Goal: Task Accomplishment & Management: Use online tool/utility

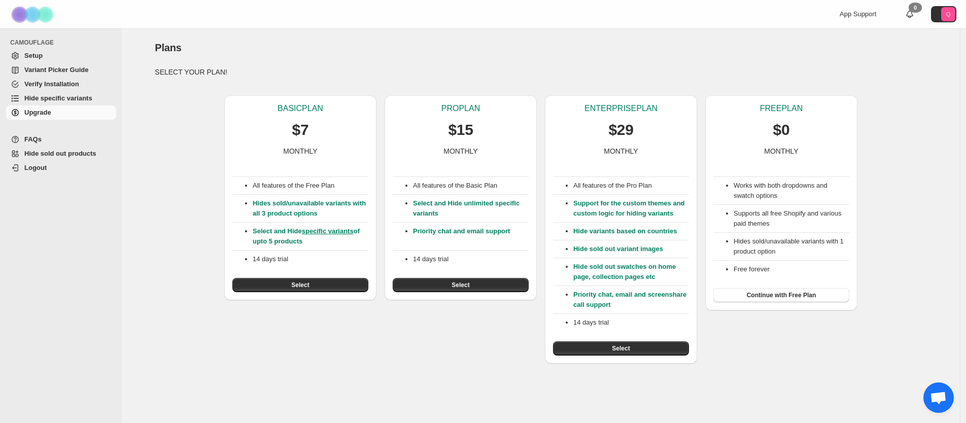
click at [38, 56] on span "Setup" at bounding box center [33, 56] width 18 height 8
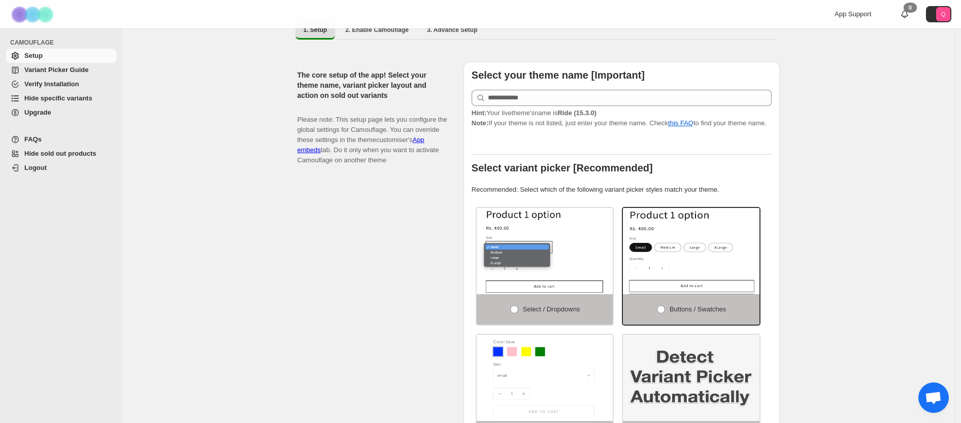
scroll to position [173, 0]
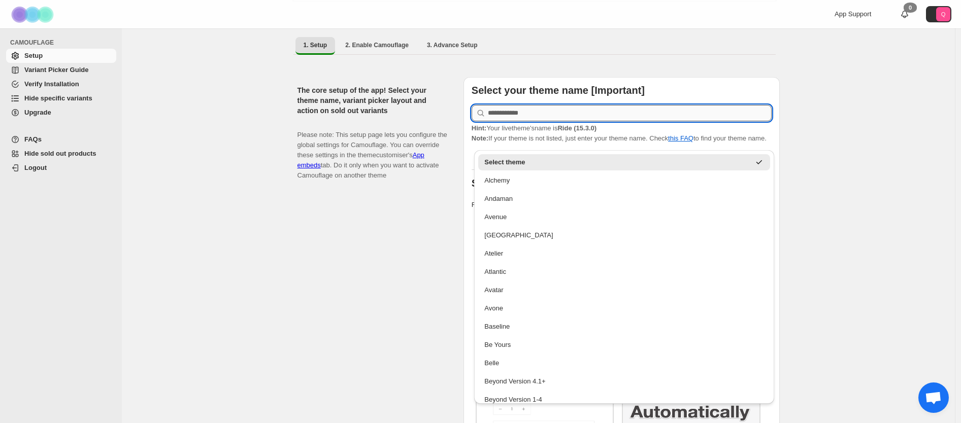
click at [505, 105] on input "text" at bounding box center [630, 113] width 284 height 16
click at [360, 187] on div "The core setup of the app! Select your theme name, variant picker layout and ac…" at bounding box center [376, 287] width 158 height 421
click at [593, 105] on input "text" at bounding box center [630, 113] width 284 height 16
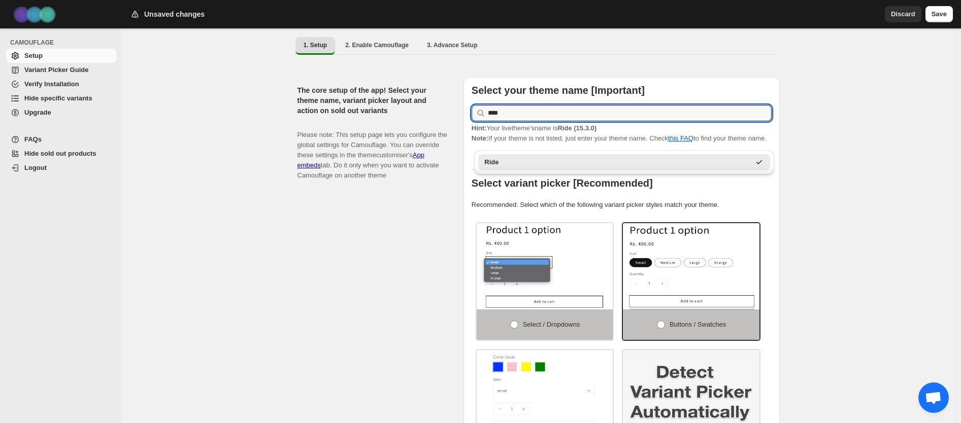
click at [583, 159] on div "Ride" at bounding box center [616, 162] width 265 height 10
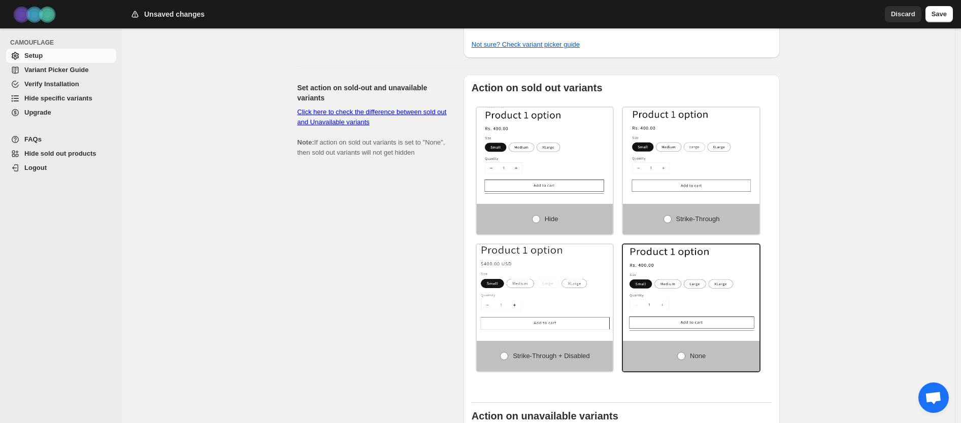
scroll to position [614, 0]
type input "****"
click at [558, 358] on span "Strike-through + Disabled" at bounding box center [551, 356] width 77 height 8
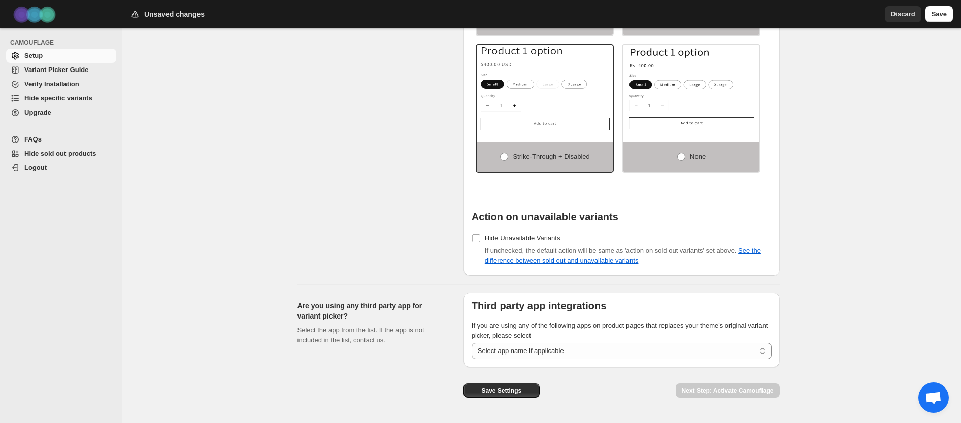
scroll to position [834, 0]
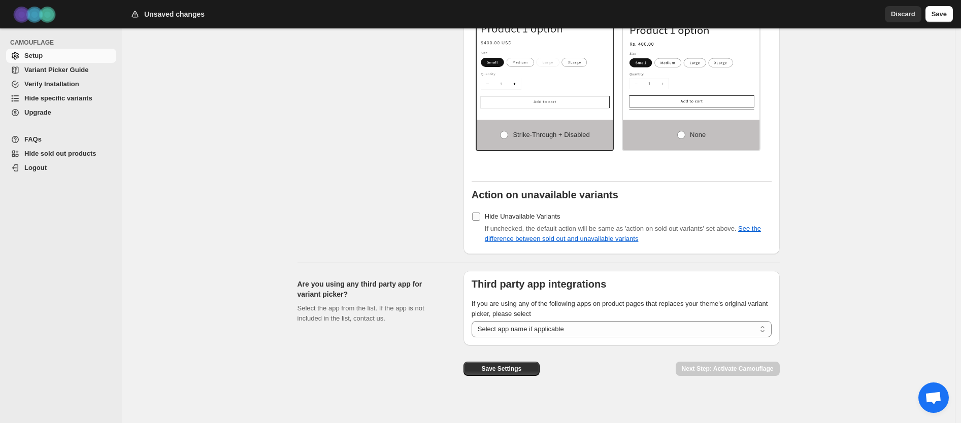
click at [514, 220] on span "Hide Unavailable Variants" at bounding box center [523, 217] width 76 height 8
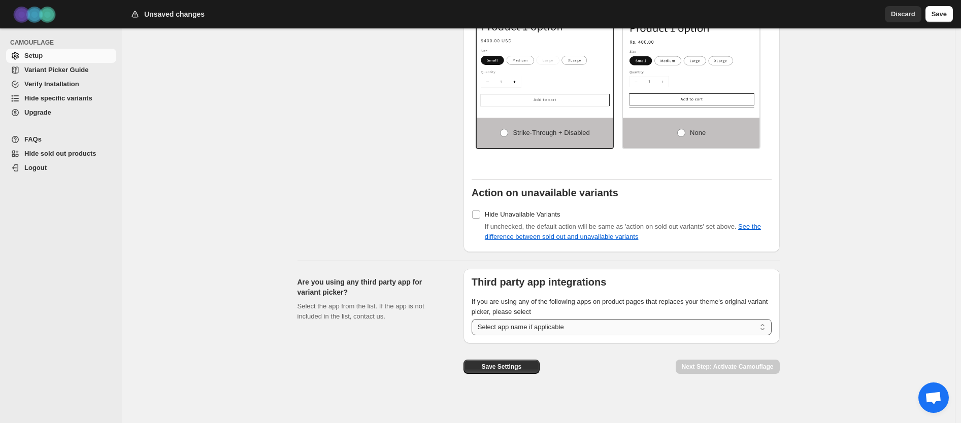
click at [659, 330] on select "**********" at bounding box center [621, 327] width 300 height 16
click at [517, 367] on span "Save Settings" at bounding box center [501, 367] width 40 height 8
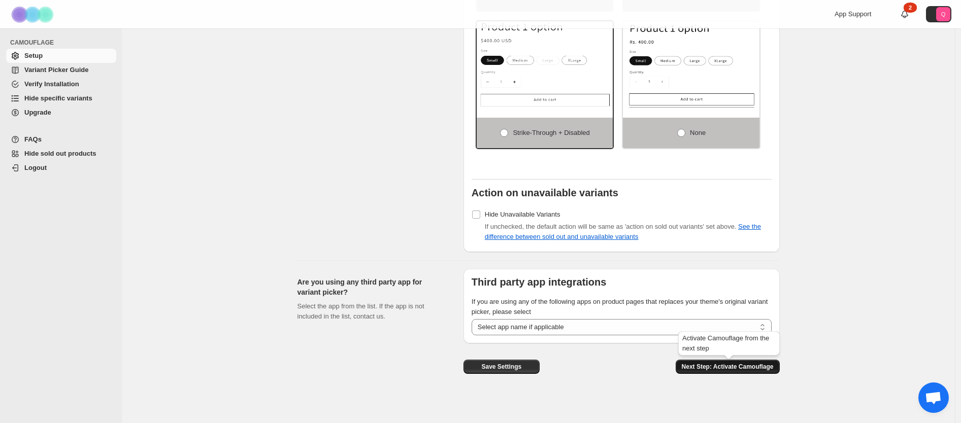
click at [696, 369] on span "Next Step: Activate Camouflage" at bounding box center [728, 367] width 92 height 8
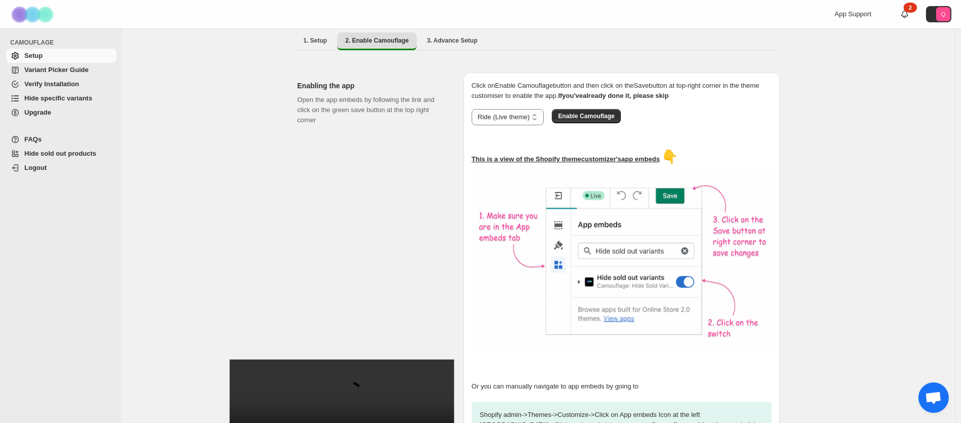
scroll to position [114, 0]
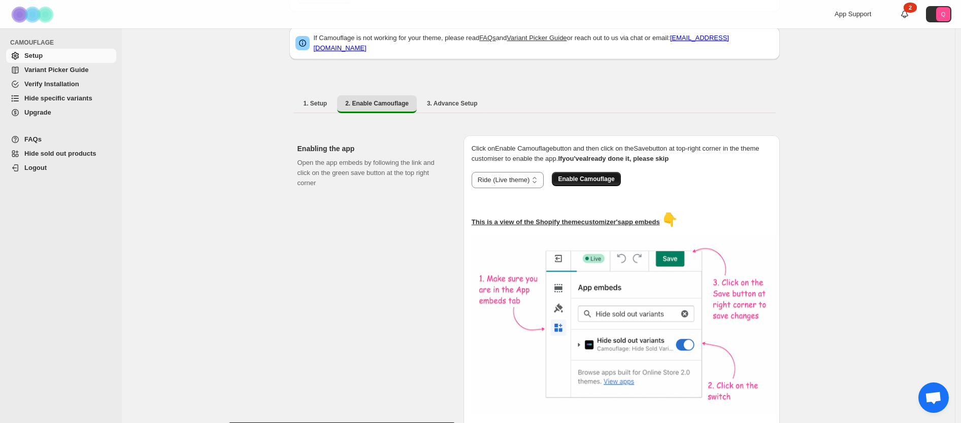
click at [590, 175] on span "Enable Camouflage" at bounding box center [586, 179] width 56 height 8
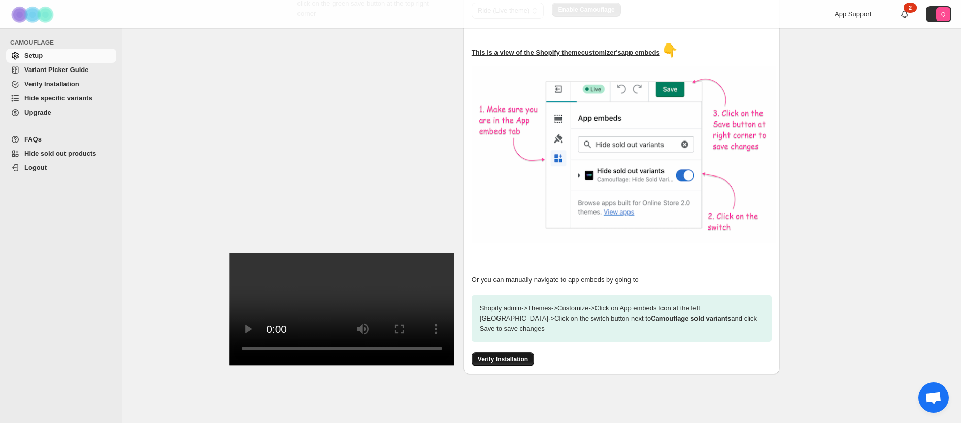
click at [501, 355] on span "Verify Installation" at bounding box center [503, 359] width 50 height 8
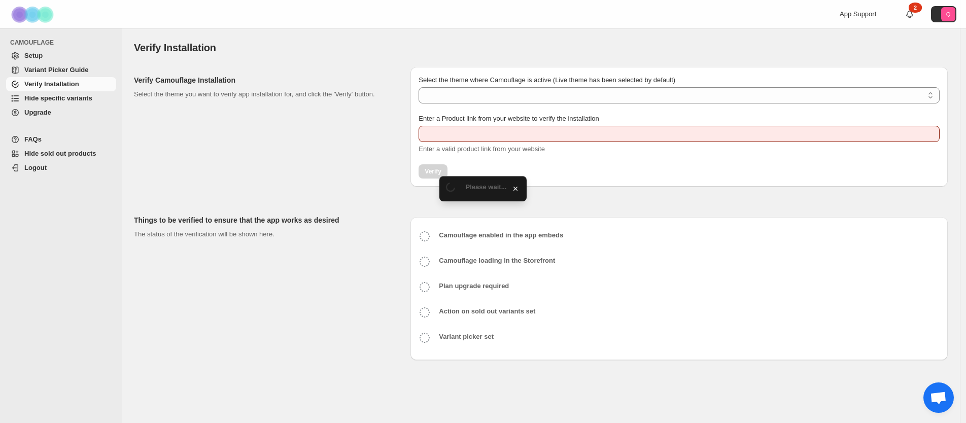
type input "**********"
select select "**********"
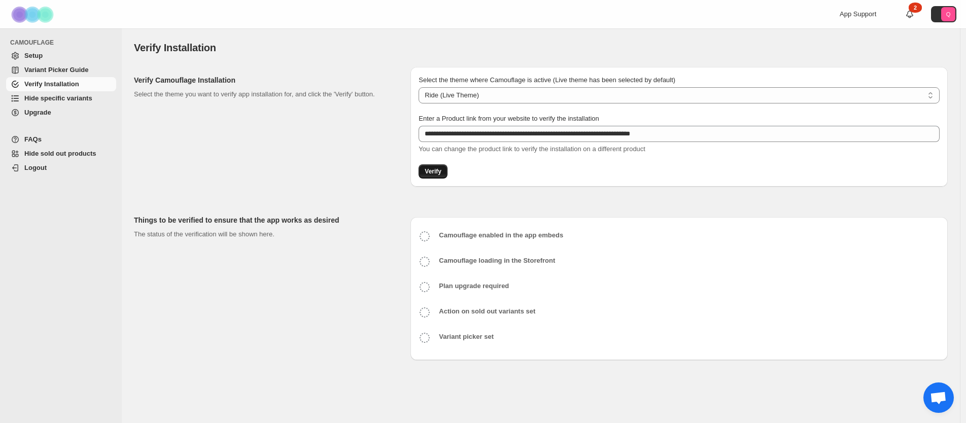
click at [439, 172] on span "Verify" at bounding box center [433, 171] width 17 height 8
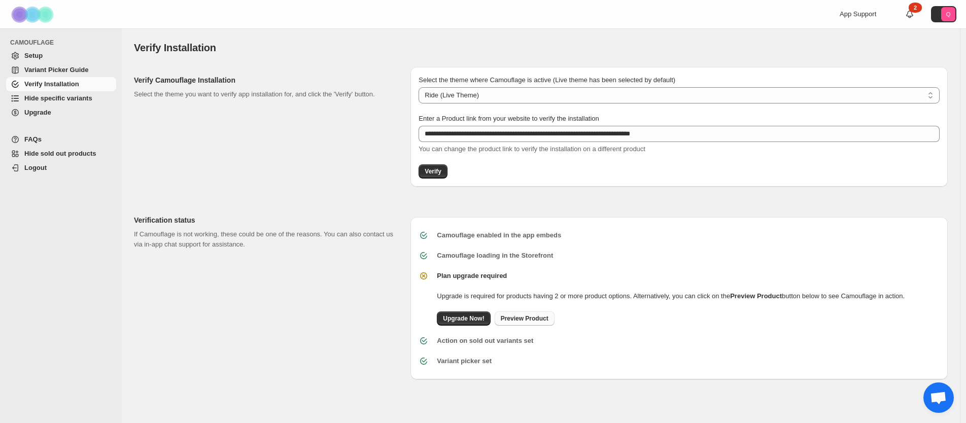
click at [515, 323] on link "Preview Product" at bounding box center [525, 319] width 60 height 14
click at [71, 102] on span "Hide specific variants" at bounding box center [58, 98] width 68 height 8
